Goal: Task Accomplishment & Management: Use online tool/utility

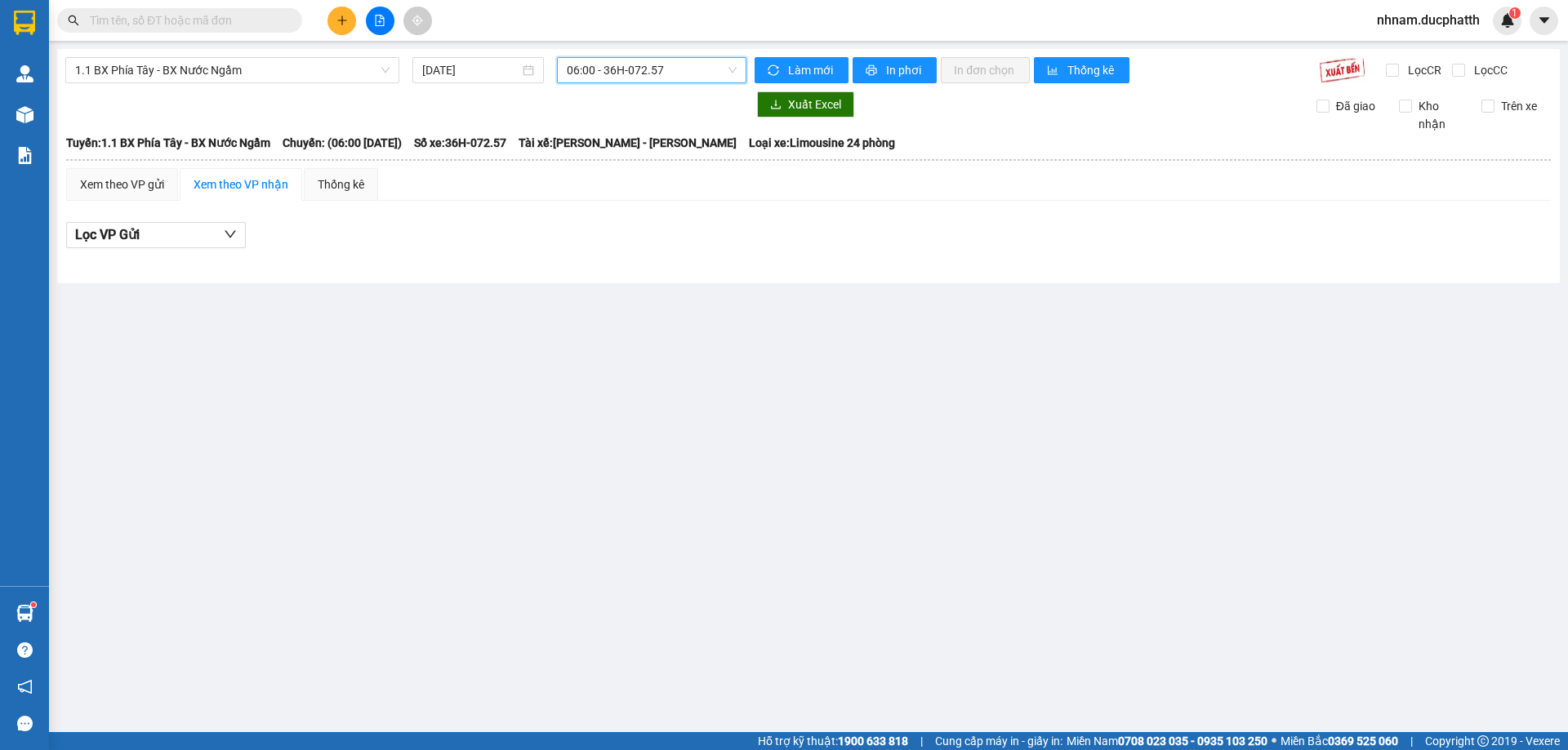
click at [673, 78] on span "06:00 - 36H-072.57" at bounding box center [651, 70] width 170 height 24
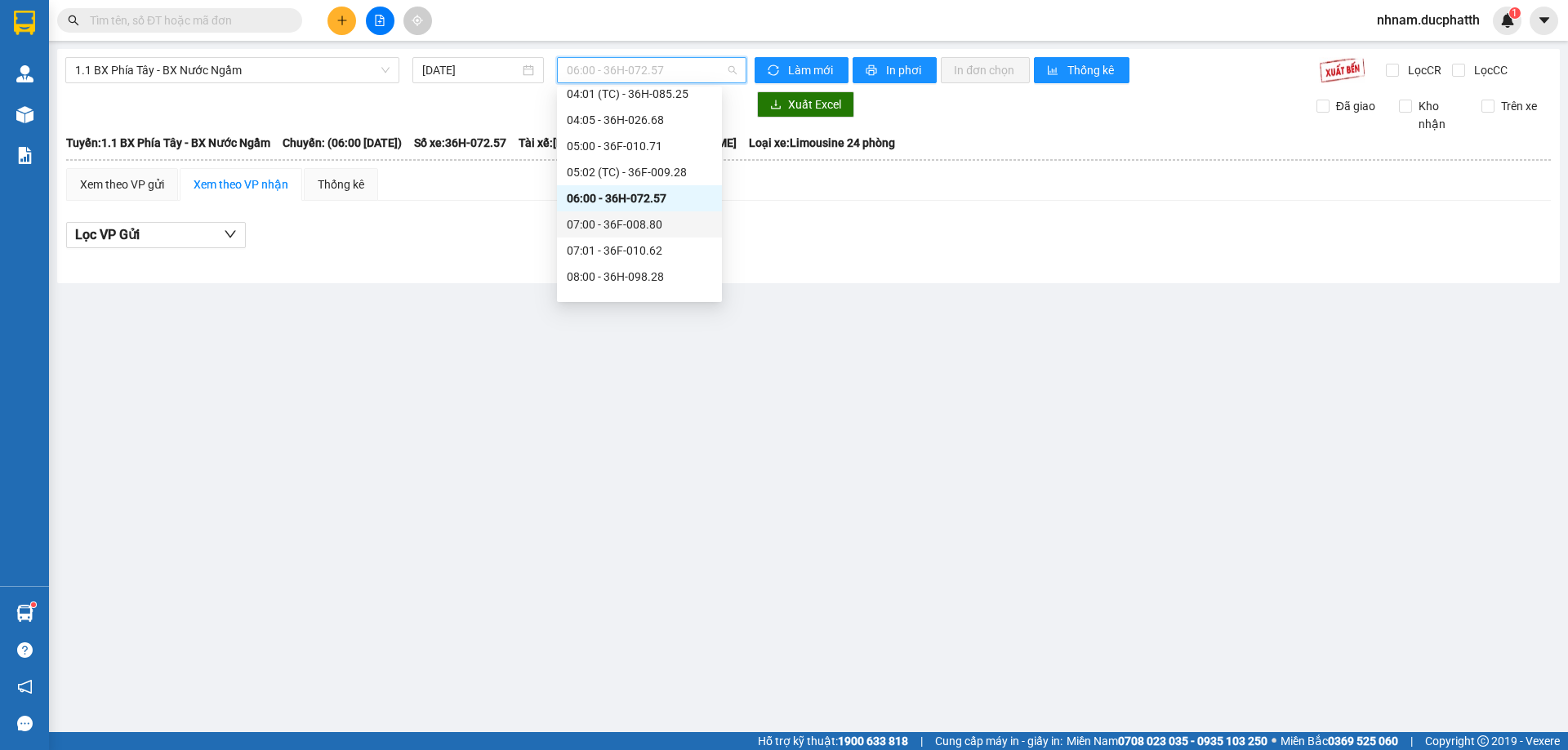
scroll to position [164, 0]
click at [632, 195] on div "07:00 - 36F-008.80" at bounding box center [639, 200] width 146 height 18
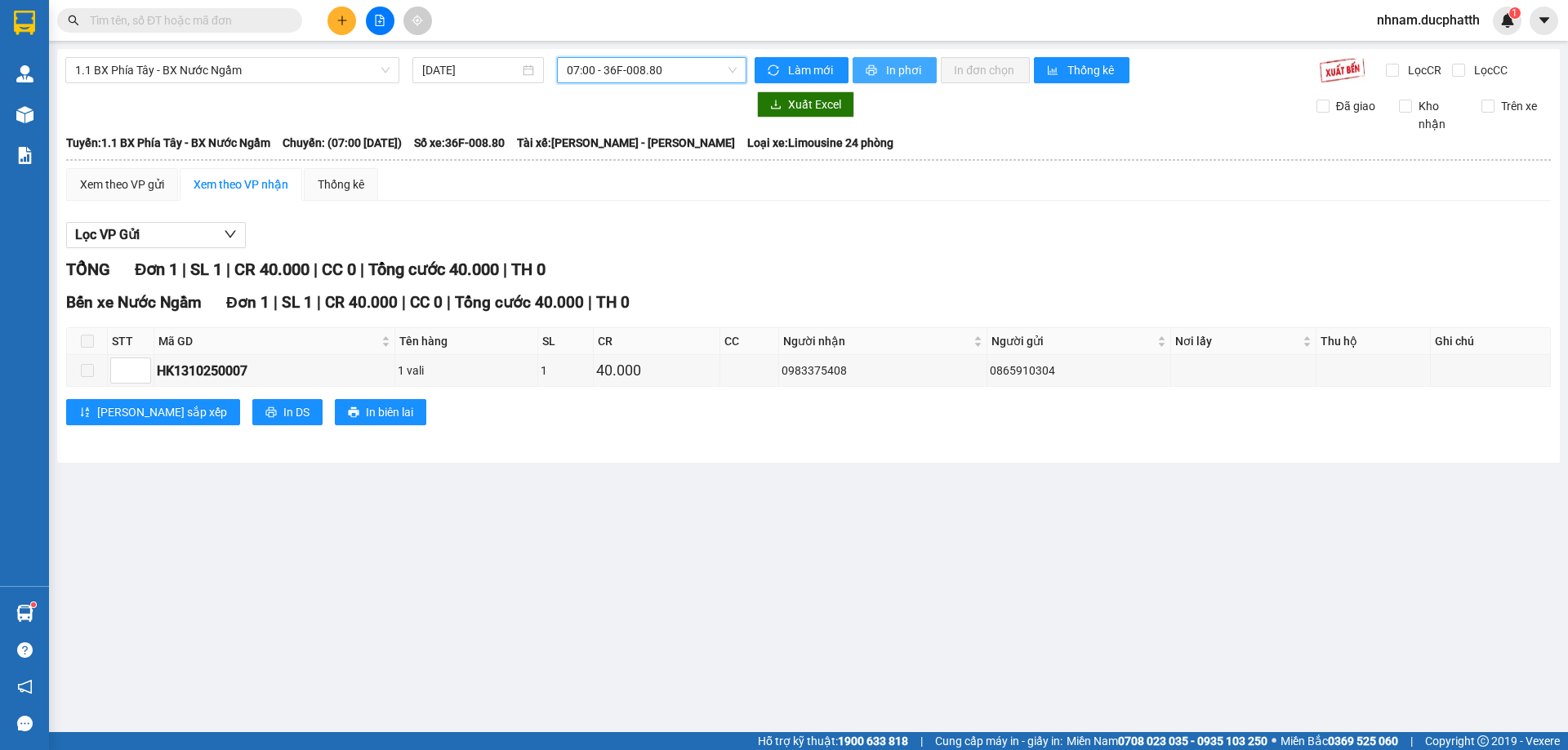
click at [897, 73] on span "In phơi" at bounding box center [904, 70] width 37 height 18
click at [642, 77] on span "07:00 - 36F-008.80" at bounding box center [651, 70] width 170 height 24
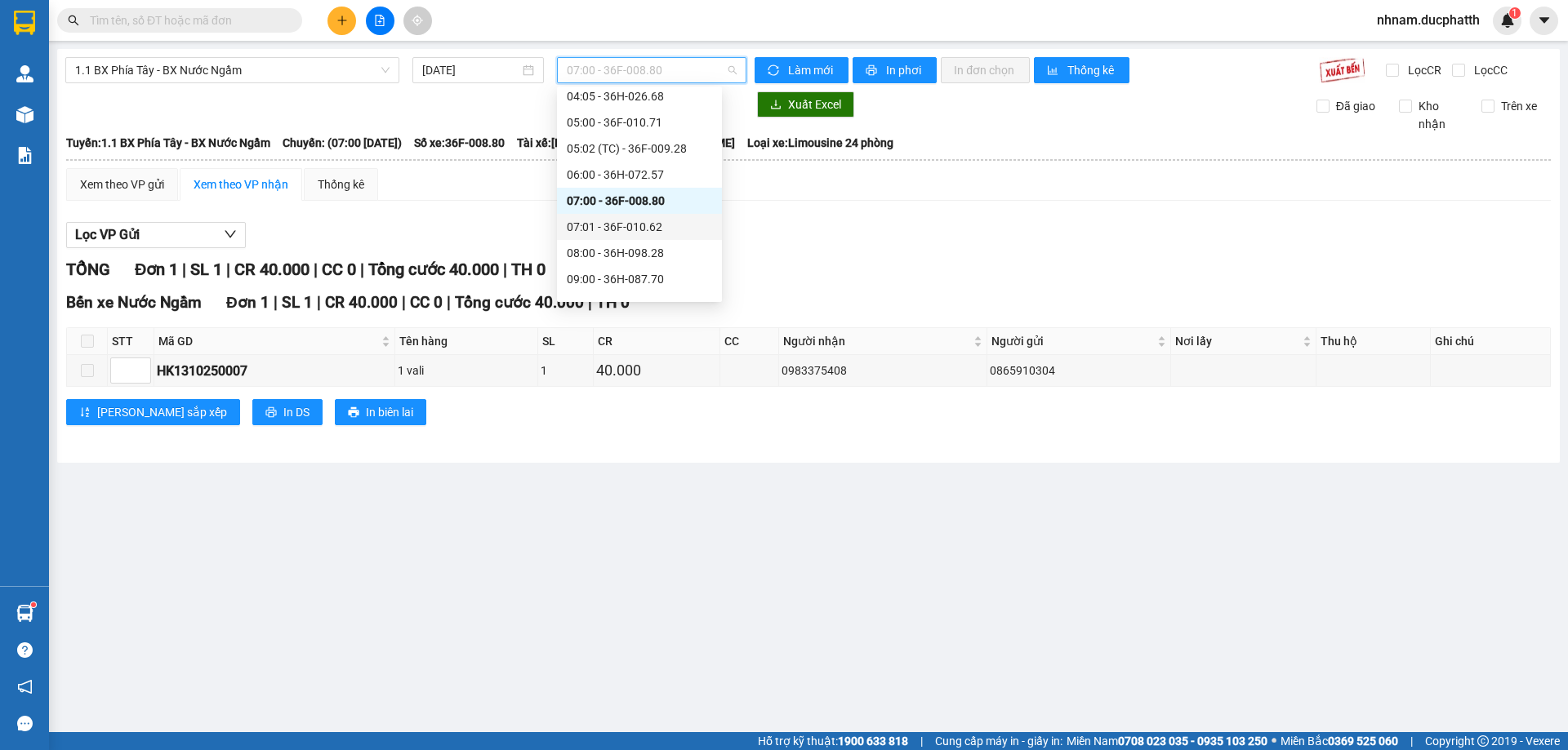
click at [672, 235] on div "07:01 - 36F-010.62" at bounding box center [639, 227] width 146 height 18
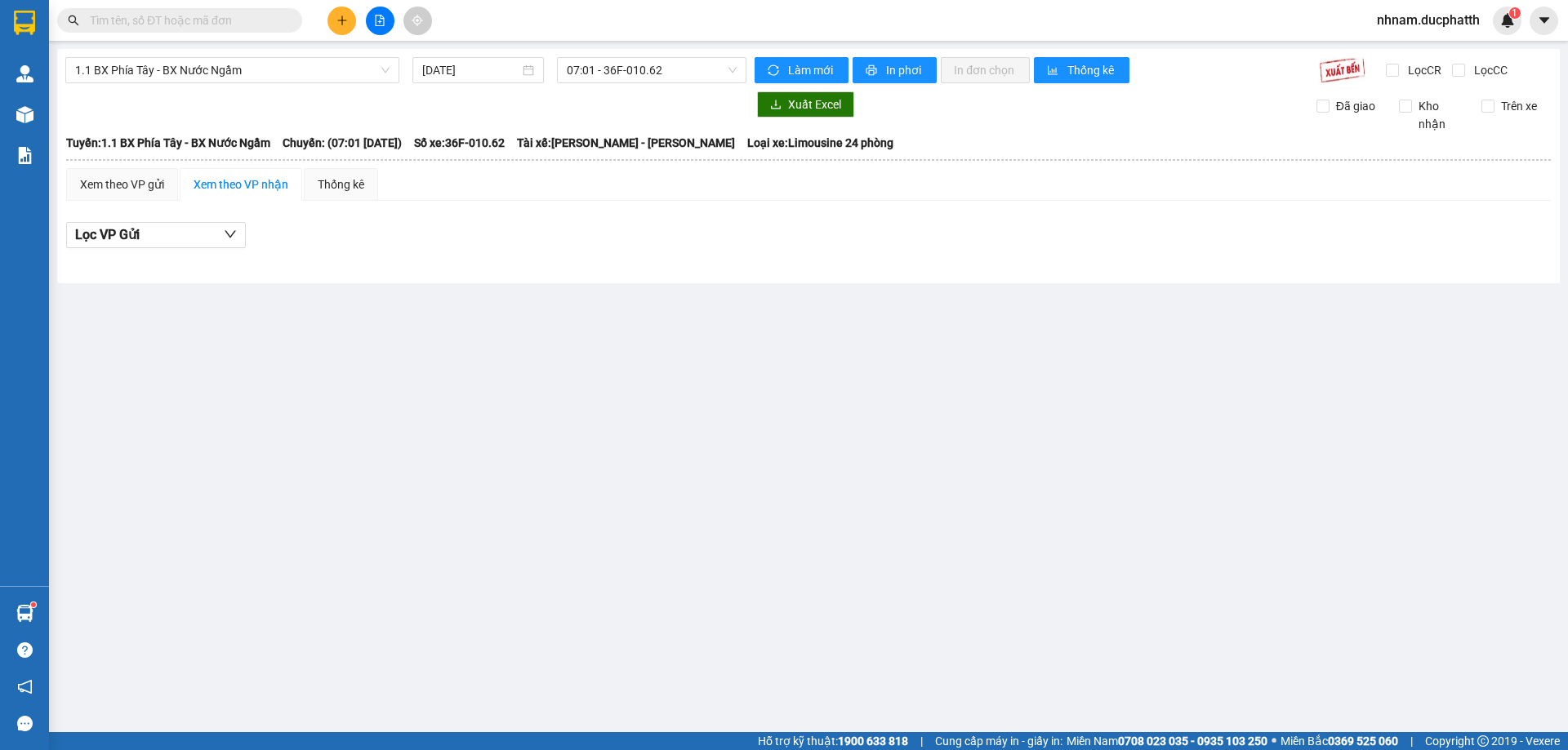
click at [684, 54] on div "1.1 BX Phía Tây - BX Nước Ngầm [DATE] 07:01 - 36F-010.62 Làm mới In phơi In đơn…" at bounding box center [808, 166] width 1502 height 235
click at [683, 77] on span "07:01 - 36F-010.62" at bounding box center [651, 70] width 170 height 24
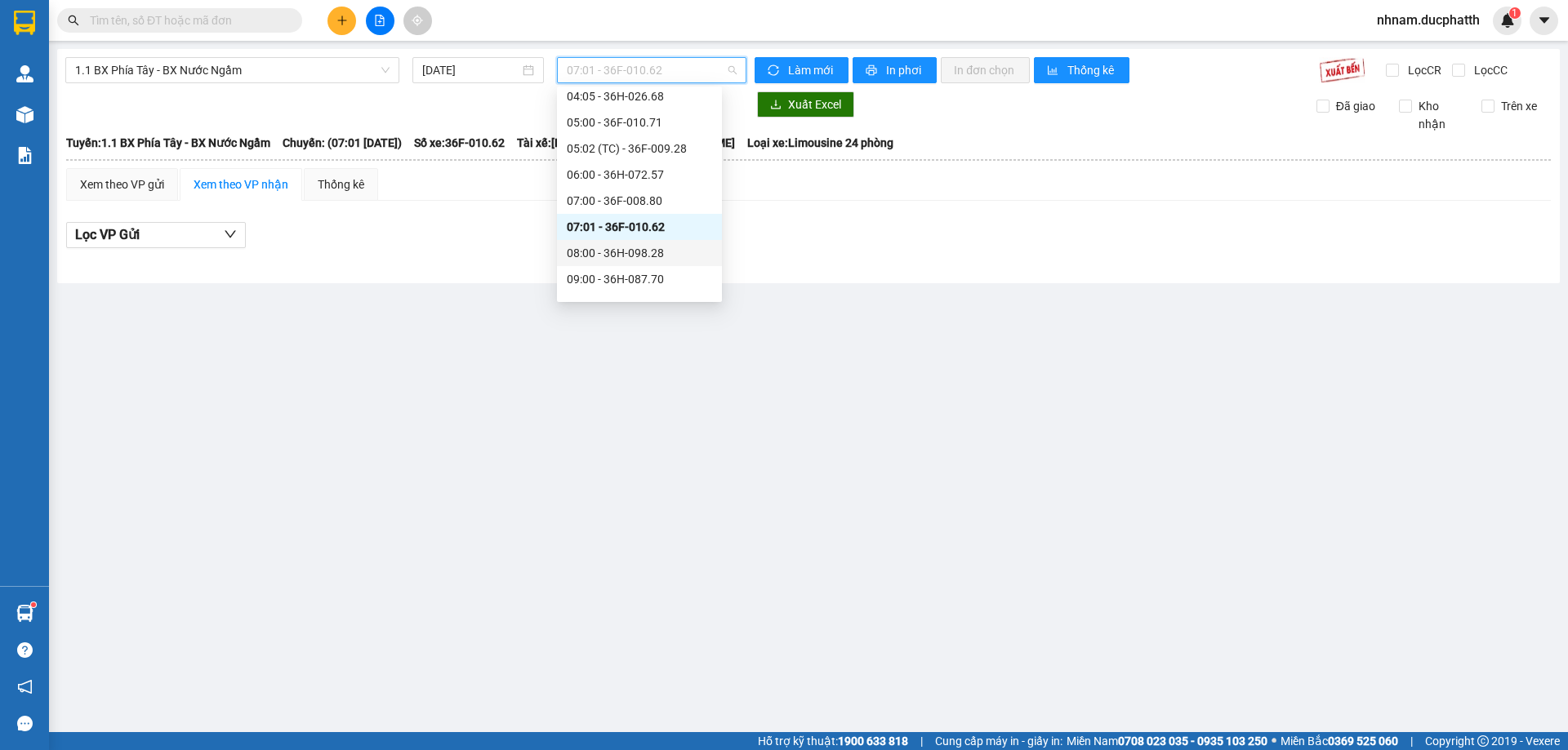
click at [644, 257] on div "08:00 - 36H-098.28" at bounding box center [639, 253] width 146 height 18
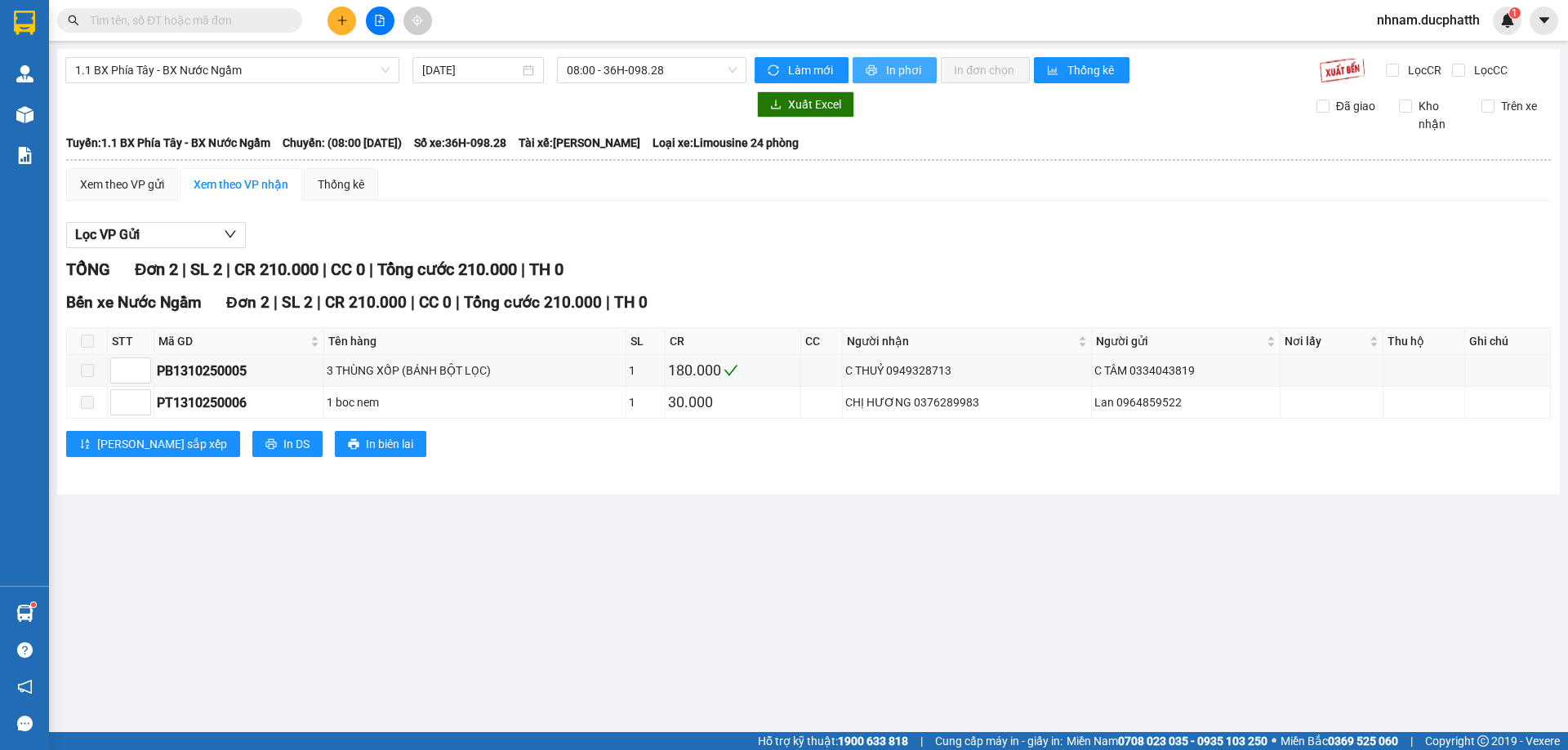
click at [866, 69] on icon "printer" at bounding box center [871, 69] width 11 height 11
click at [254, 70] on span "1.1 BX Phía Tây - BX Nước Ngầm" at bounding box center [232, 70] width 314 height 24
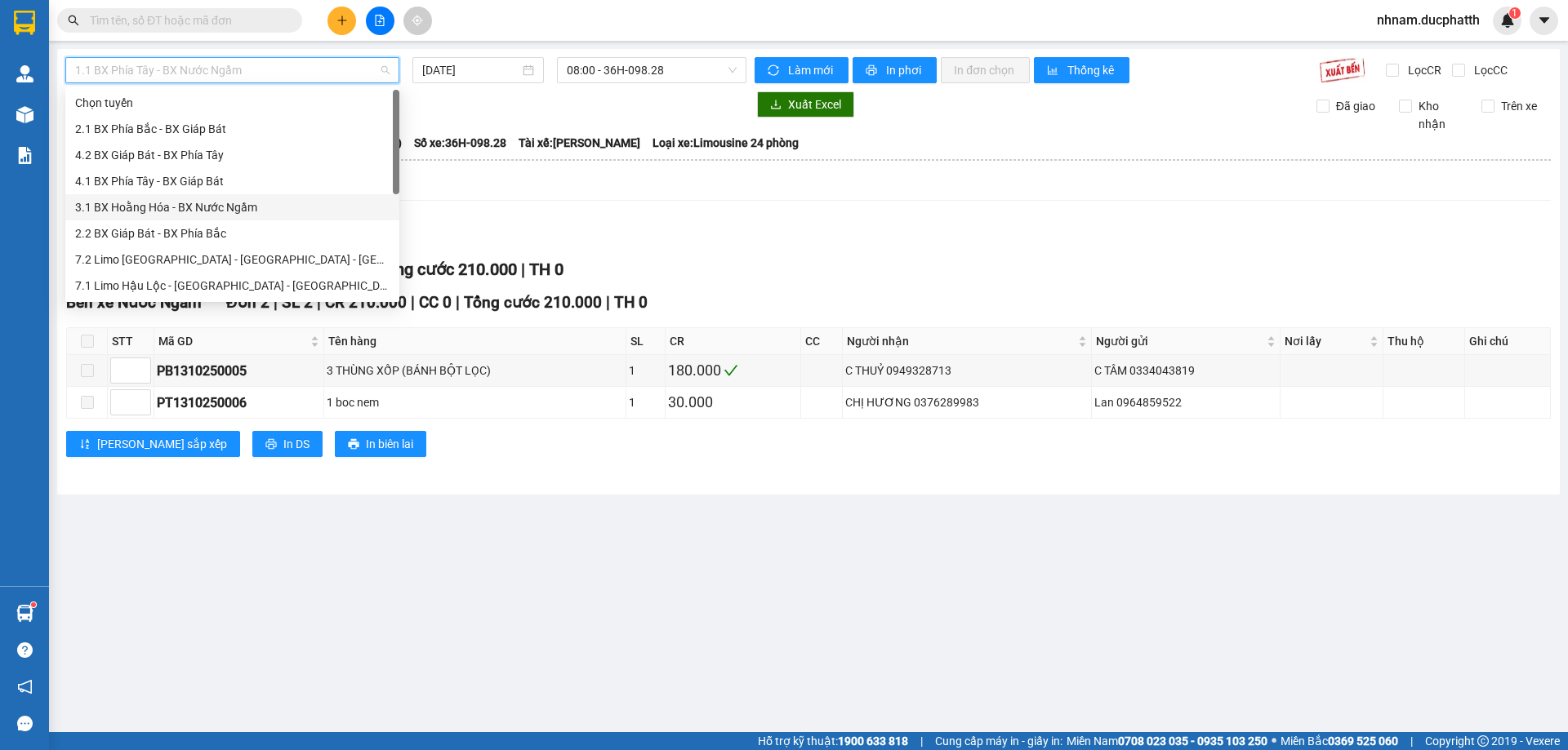
click at [168, 203] on div "3.1 BX Hoằng Hóa - BX Nước Ngầm" at bounding box center [232, 207] width 314 height 18
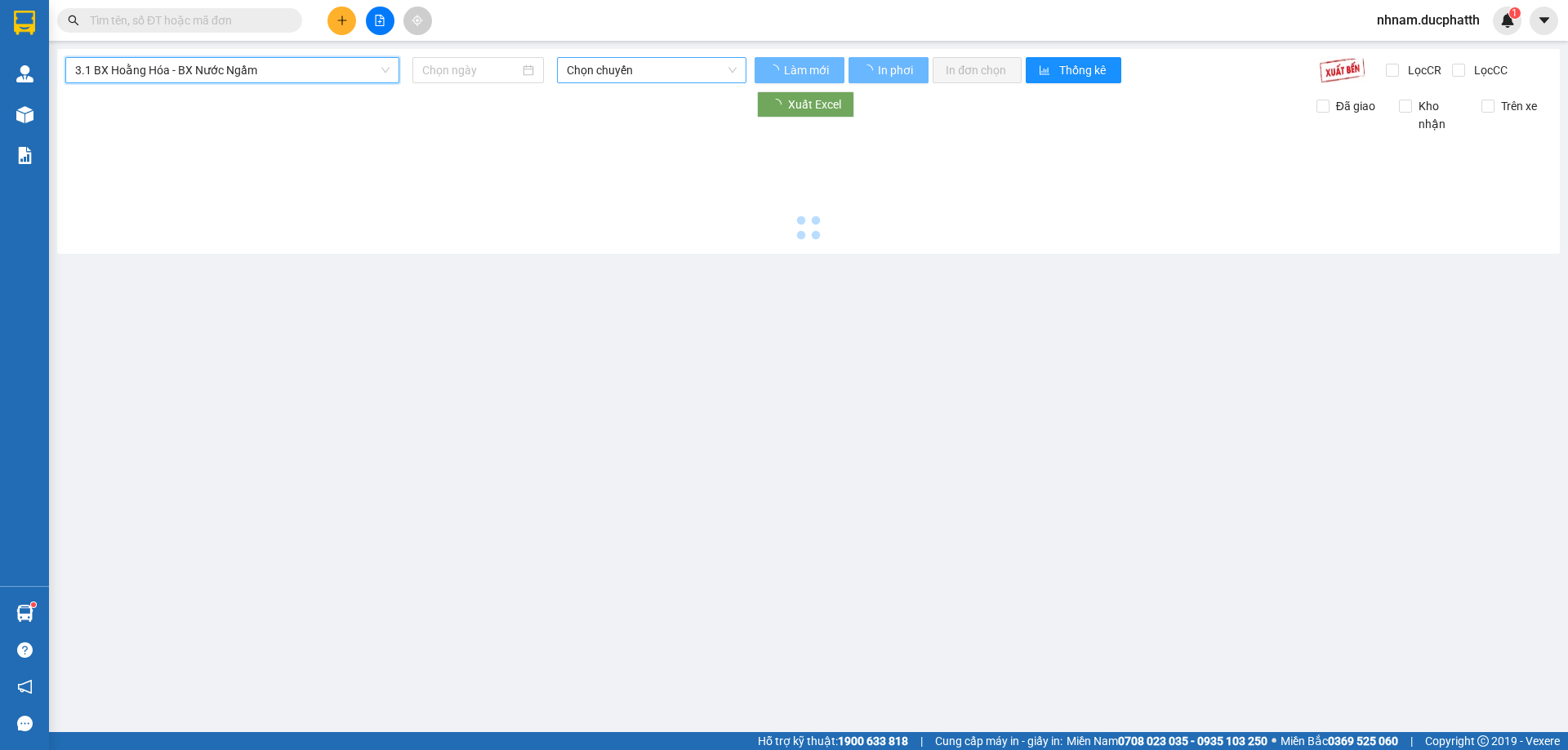
drag, startPoint x: 607, startPoint y: 66, endPoint x: 615, endPoint y: 87, distance: 22.5
click at [607, 67] on span "Chọn chuyến" at bounding box center [651, 70] width 170 height 24
type input "[DATE]"
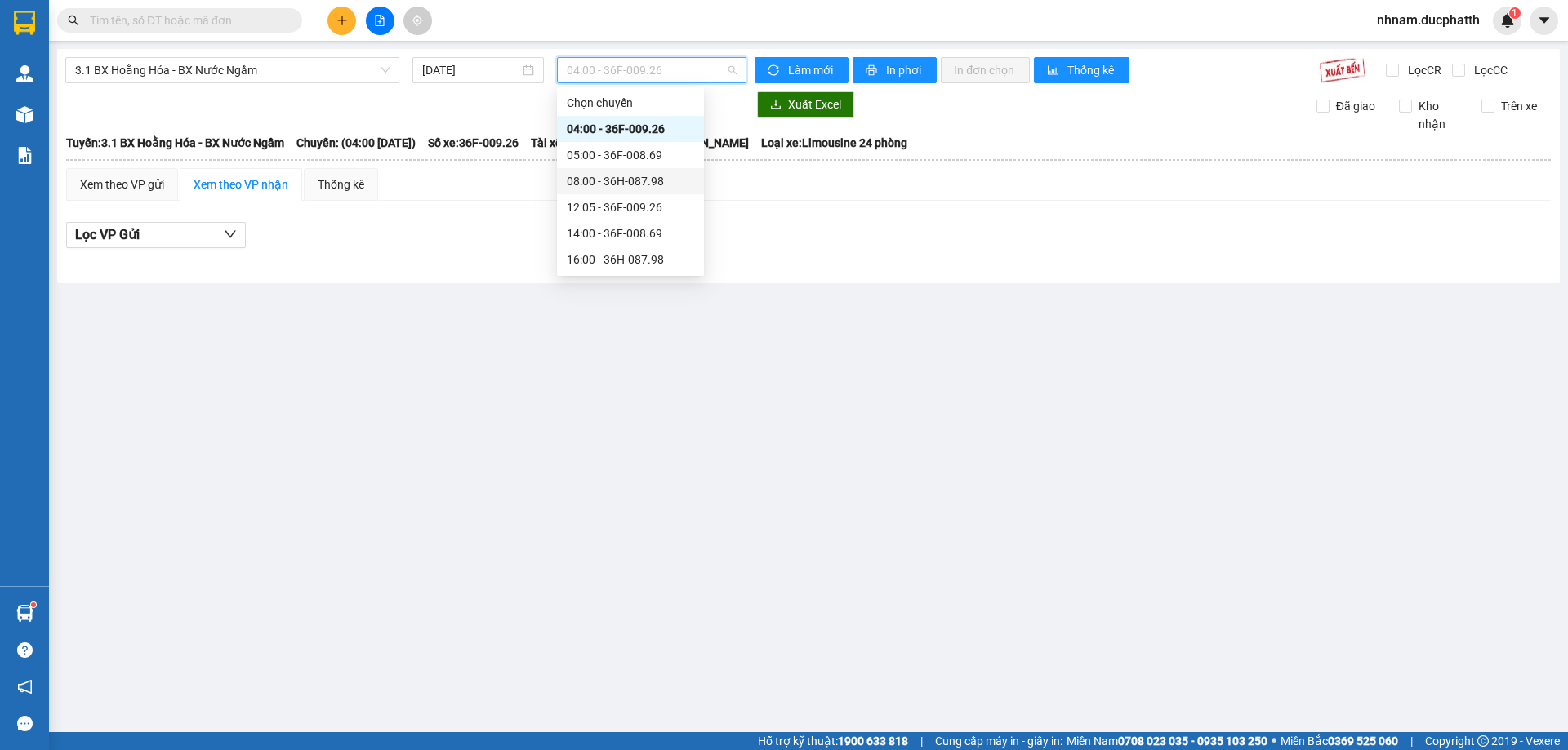
click at [626, 187] on div "08:00 - 36H-087.98" at bounding box center [630, 181] width 127 height 18
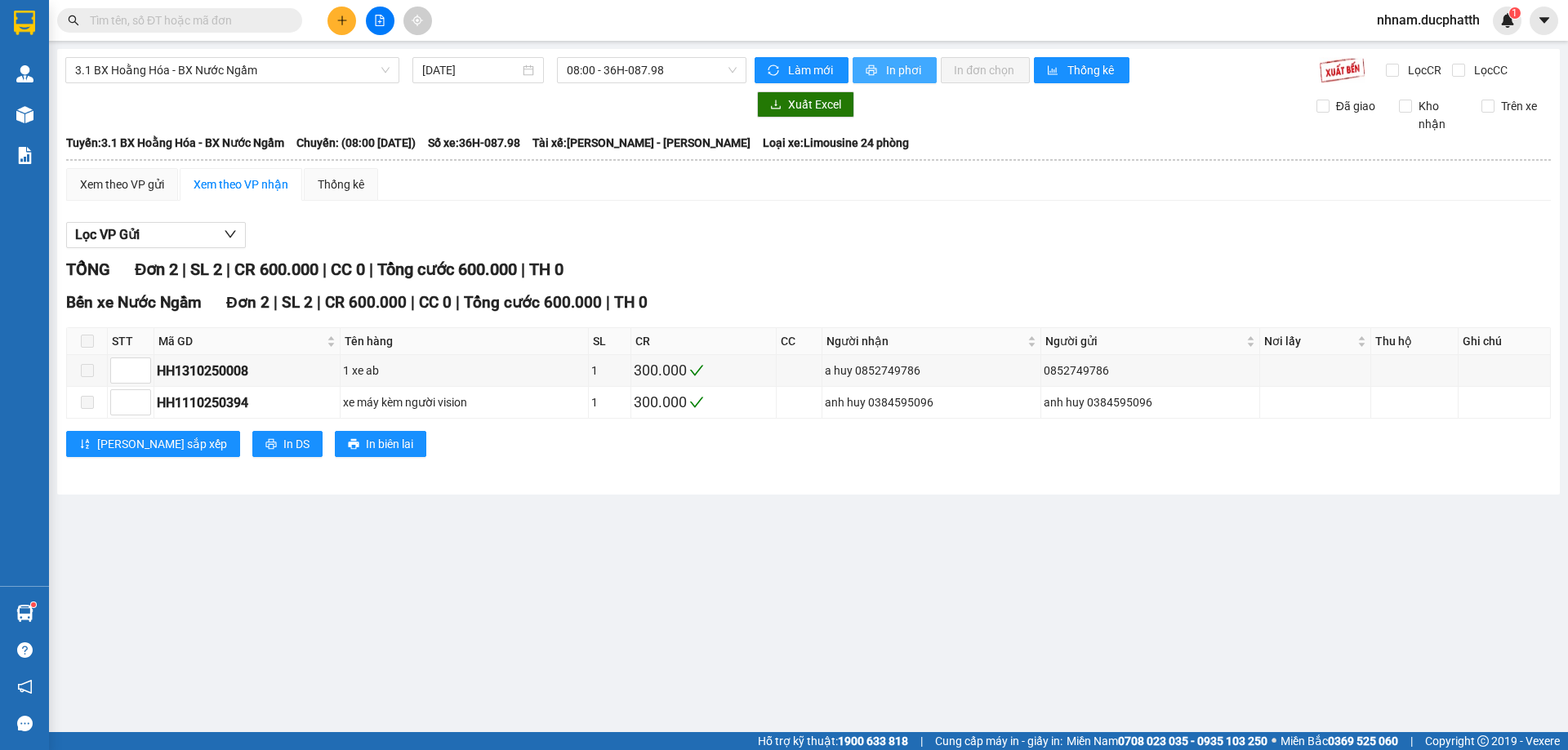
click at [901, 73] on span "In phơi" at bounding box center [904, 70] width 37 height 18
